Goal: Communication & Community: Ask a question

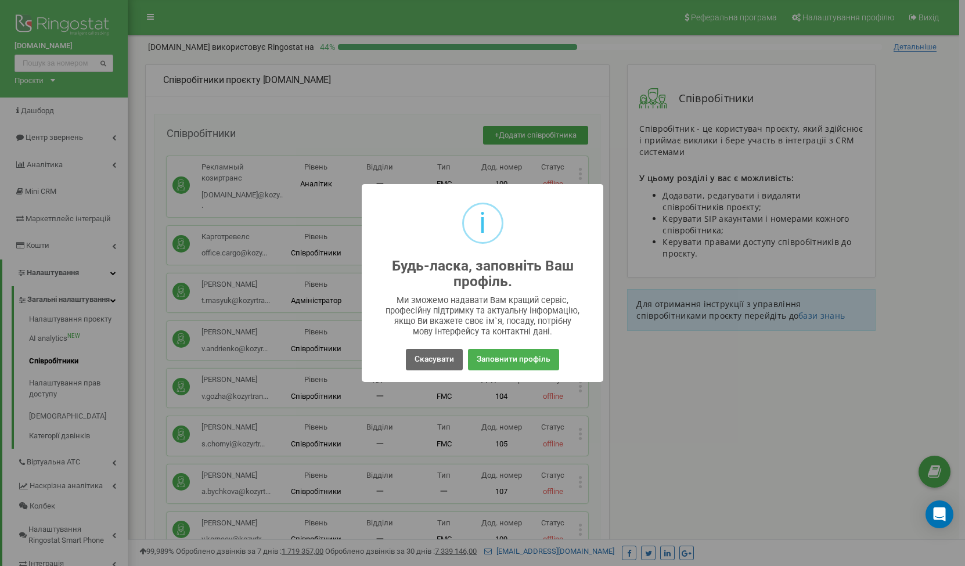
click at [436, 364] on button "Скасувати" at bounding box center [434, 359] width 57 height 21
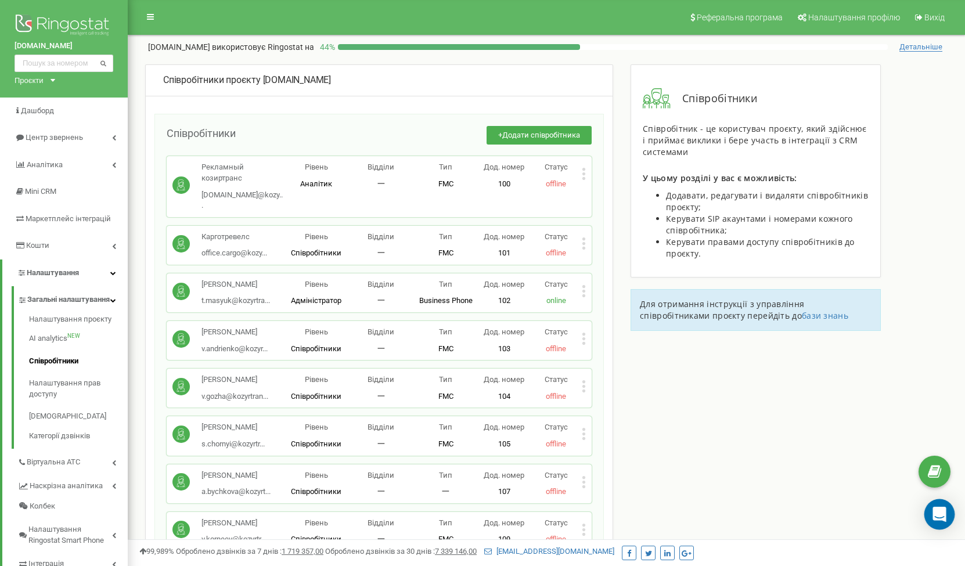
click at [935, 511] on icon "Open Intercom Messenger" at bounding box center [939, 514] width 13 height 15
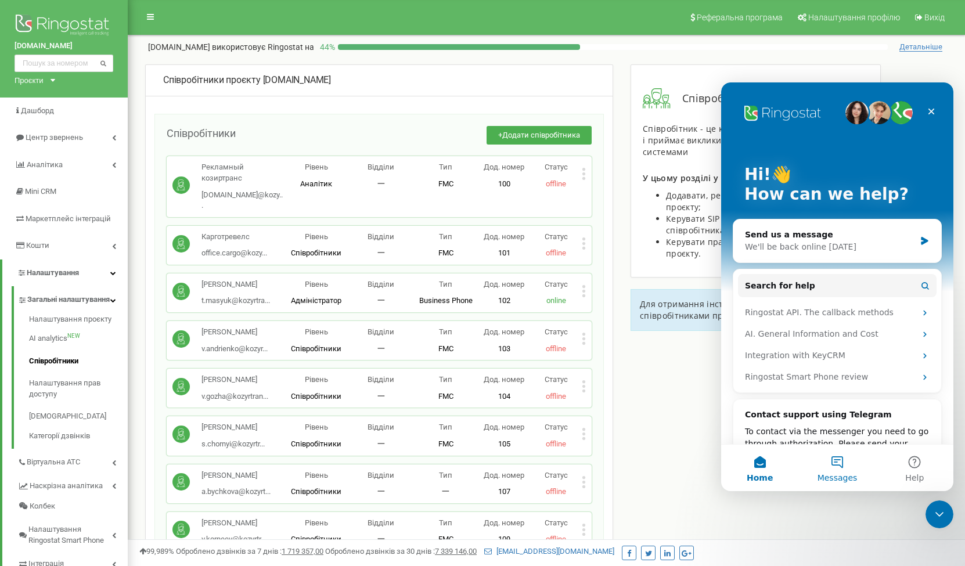
click at [836, 462] on button "Messages" at bounding box center [837, 468] width 77 height 46
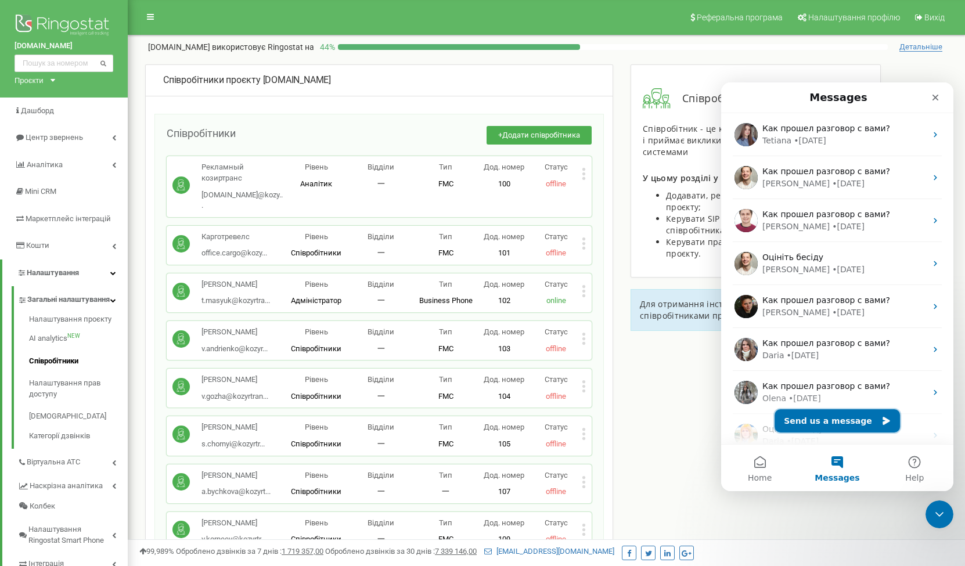
click at [845, 419] on button "Send us a message" at bounding box center [837, 421] width 125 height 23
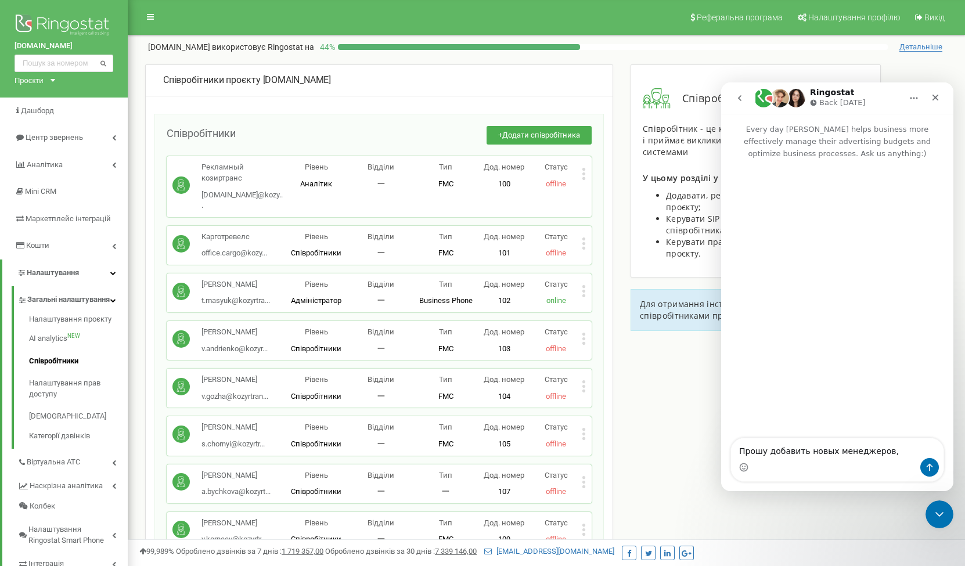
click at [775, 452] on textarea "Прошу добавить новых менеджеров," at bounding box center [837, 449] width 213 height 20
click at [892, 448] on textarea "Прошу создать новых менеджеров," at bounding box center [837, 449] width 213 height 20
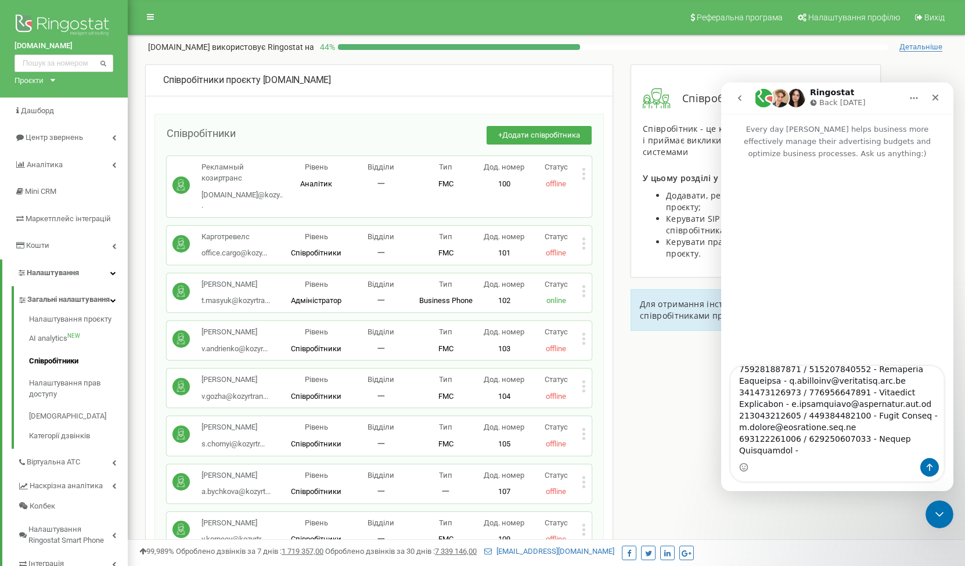
scroll to position [125, 0]
type textarea "Lorem ipsumdo sitam consectetu, adipisci eli sed doeius. Tempor - incidid, utla…"
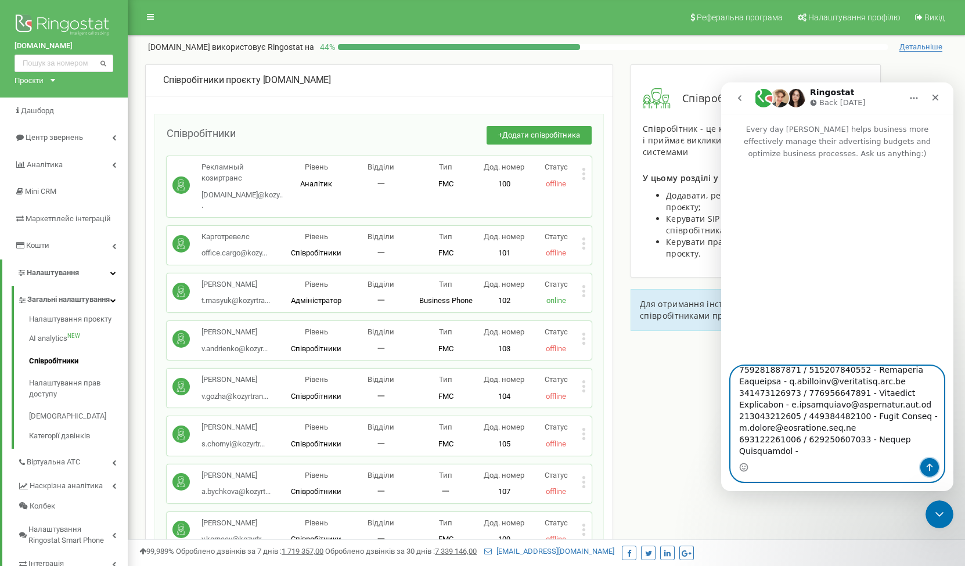
click at [926, 467] on icon "Send a message…" at bounding box center [929, 467] width 9 height 9
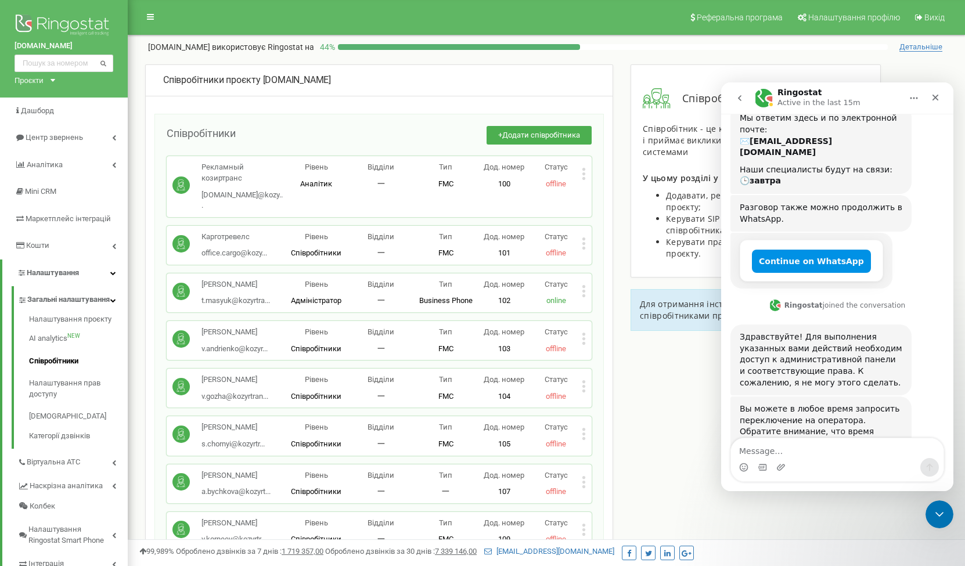
scroll to position [392, 0]
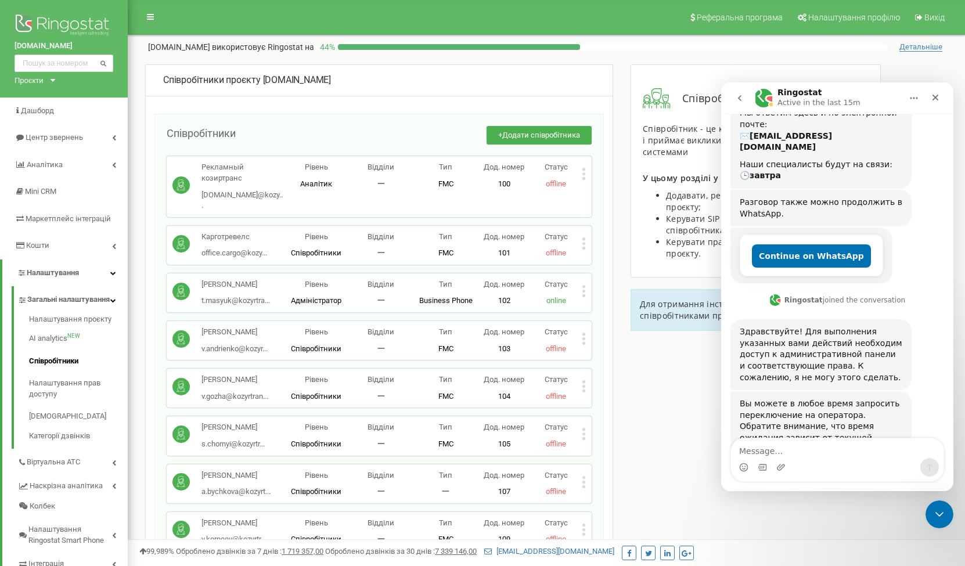
click at [809, 450] on textarea "Message…" at bounding box center [837, 449] width 213 height 20
type textarea "позови оператора"
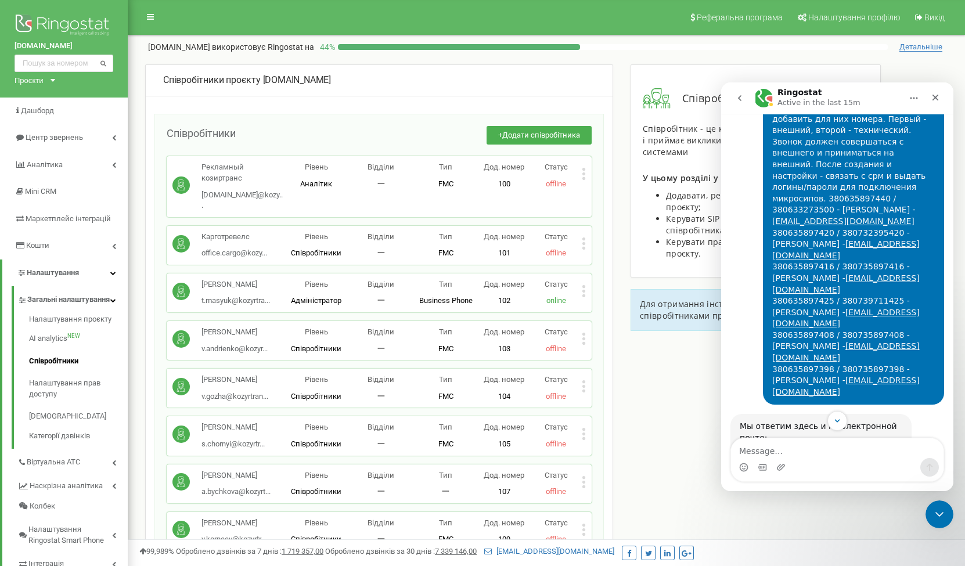
scroll to position [77, 0]
